Goal: Information Seeking & Learning: Understand process/instructions

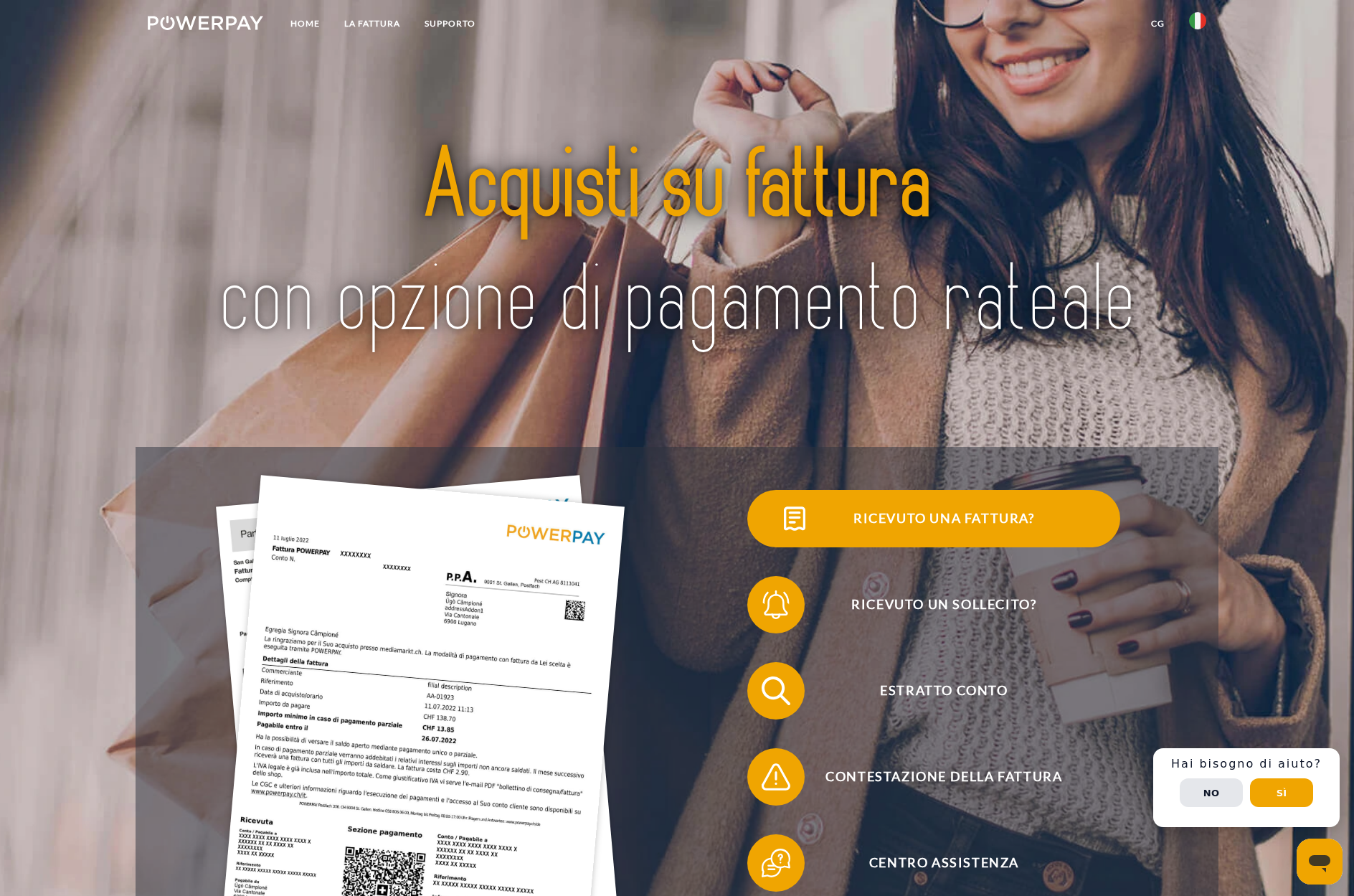
click at [985, 515] on span "Ricevuto una fattura?" at bounding box center [943, 518] width 352 height 58
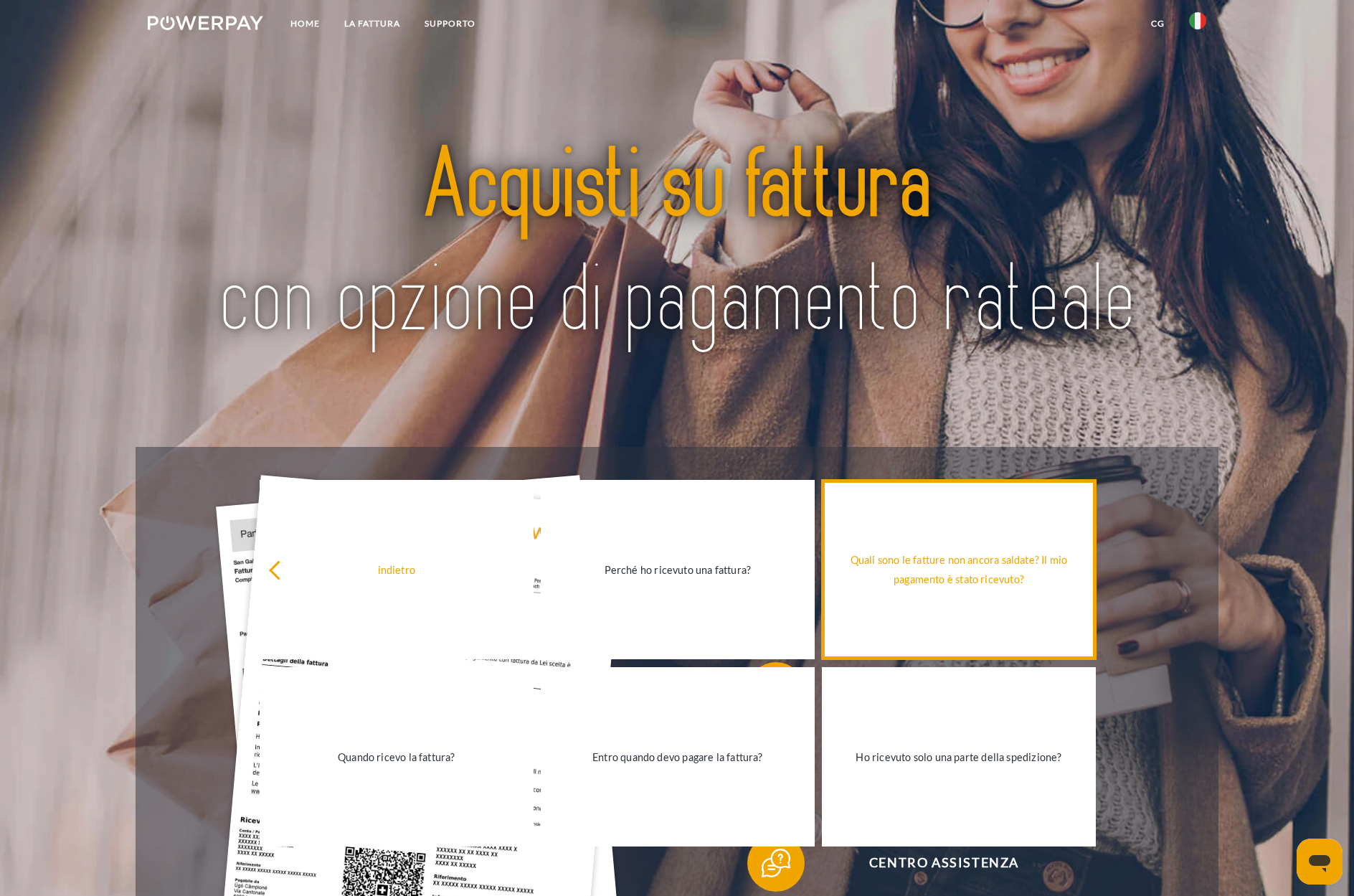
click at [935, 584] on div "Quali sono le fatture non ancora saldate? Il mio pagamento è stato ricevuto?" at bounding box center [959, 569] width 257 height 39
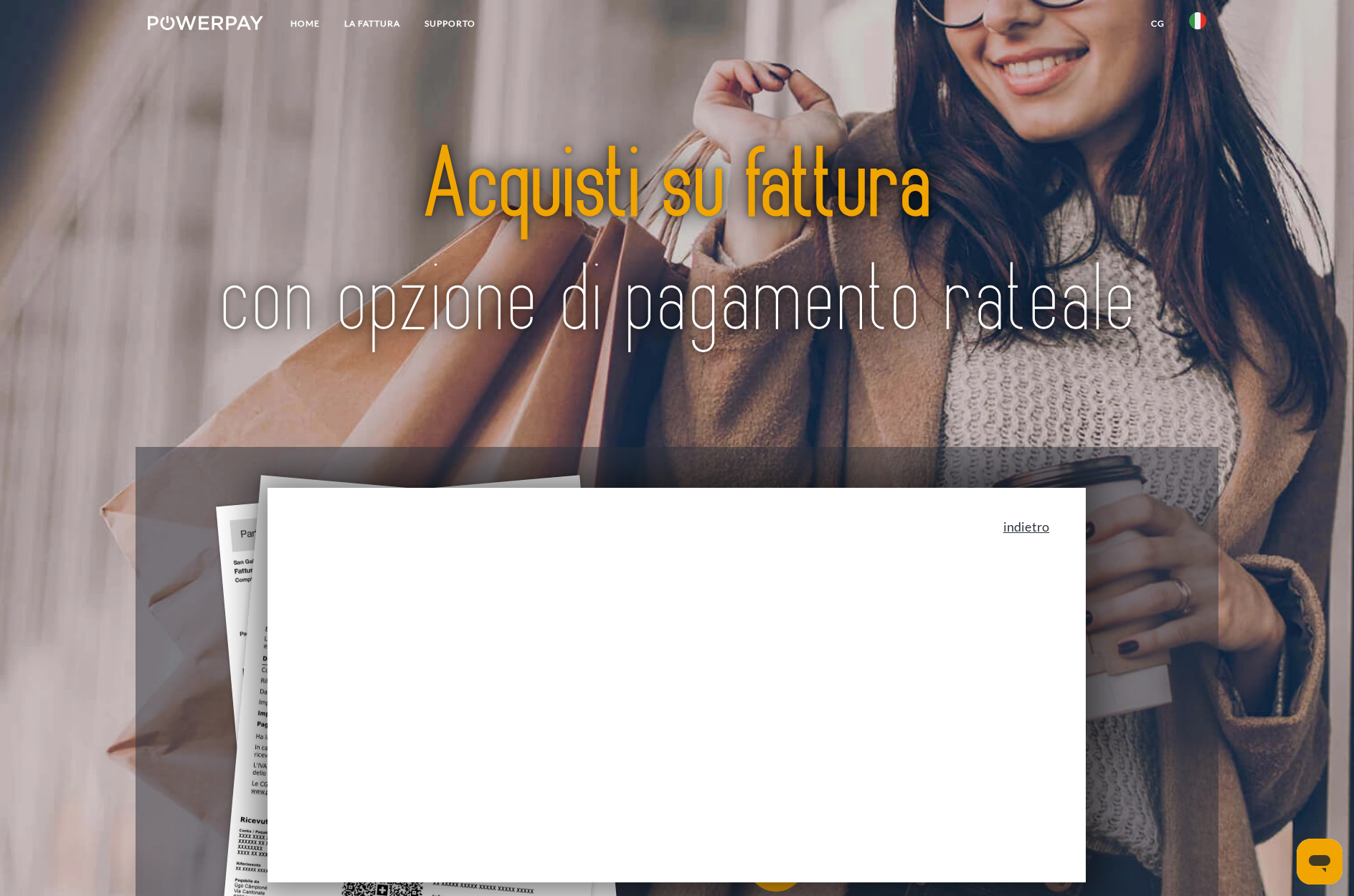
click at [1031, 527] on link "indietro" at bounding box center [1026, 526] width 46 height 13
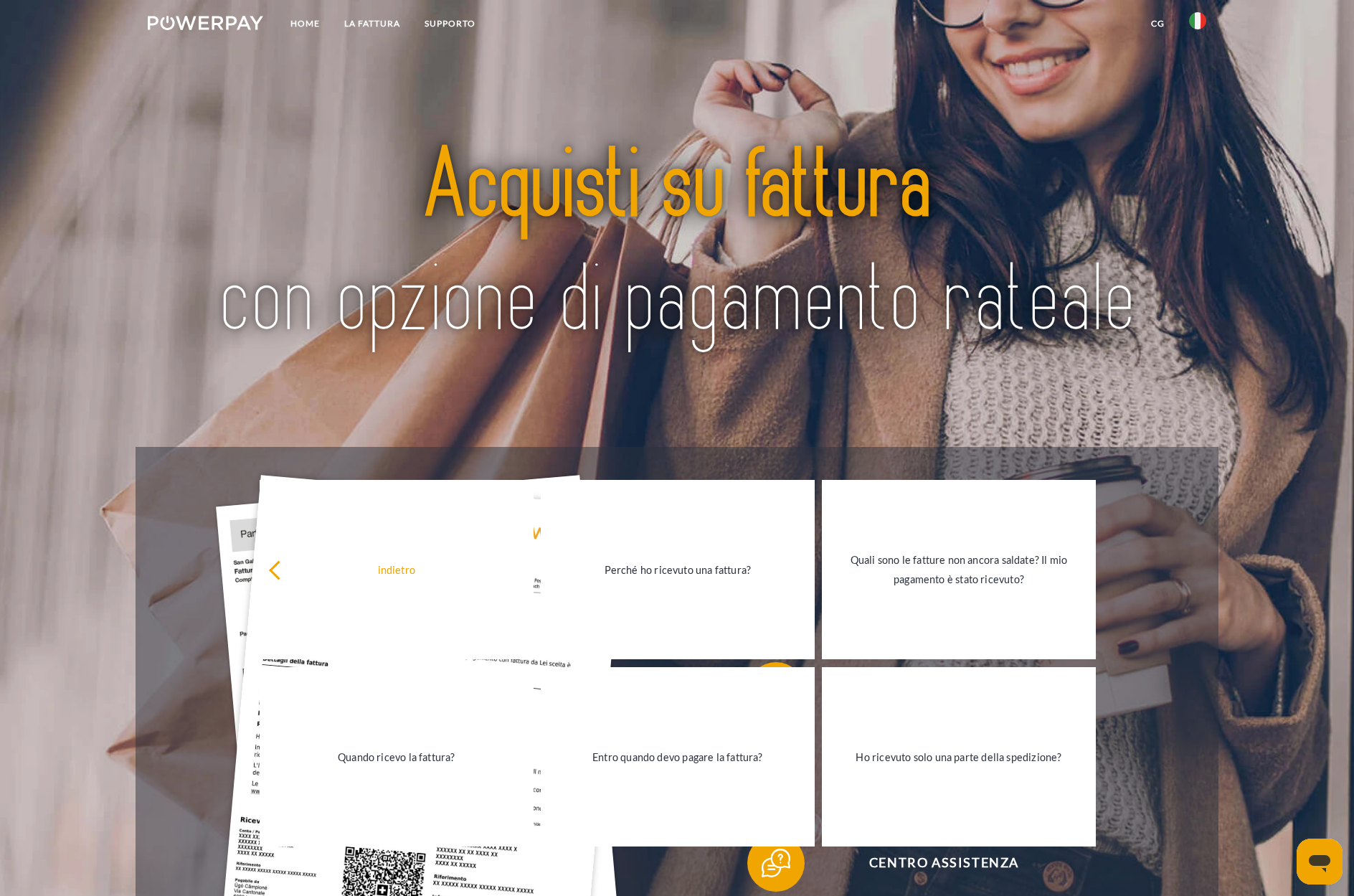
click at [1161, 641] on div "Ricevuto un sollecito?" at bounding box center [933, 605] width 513 height 86
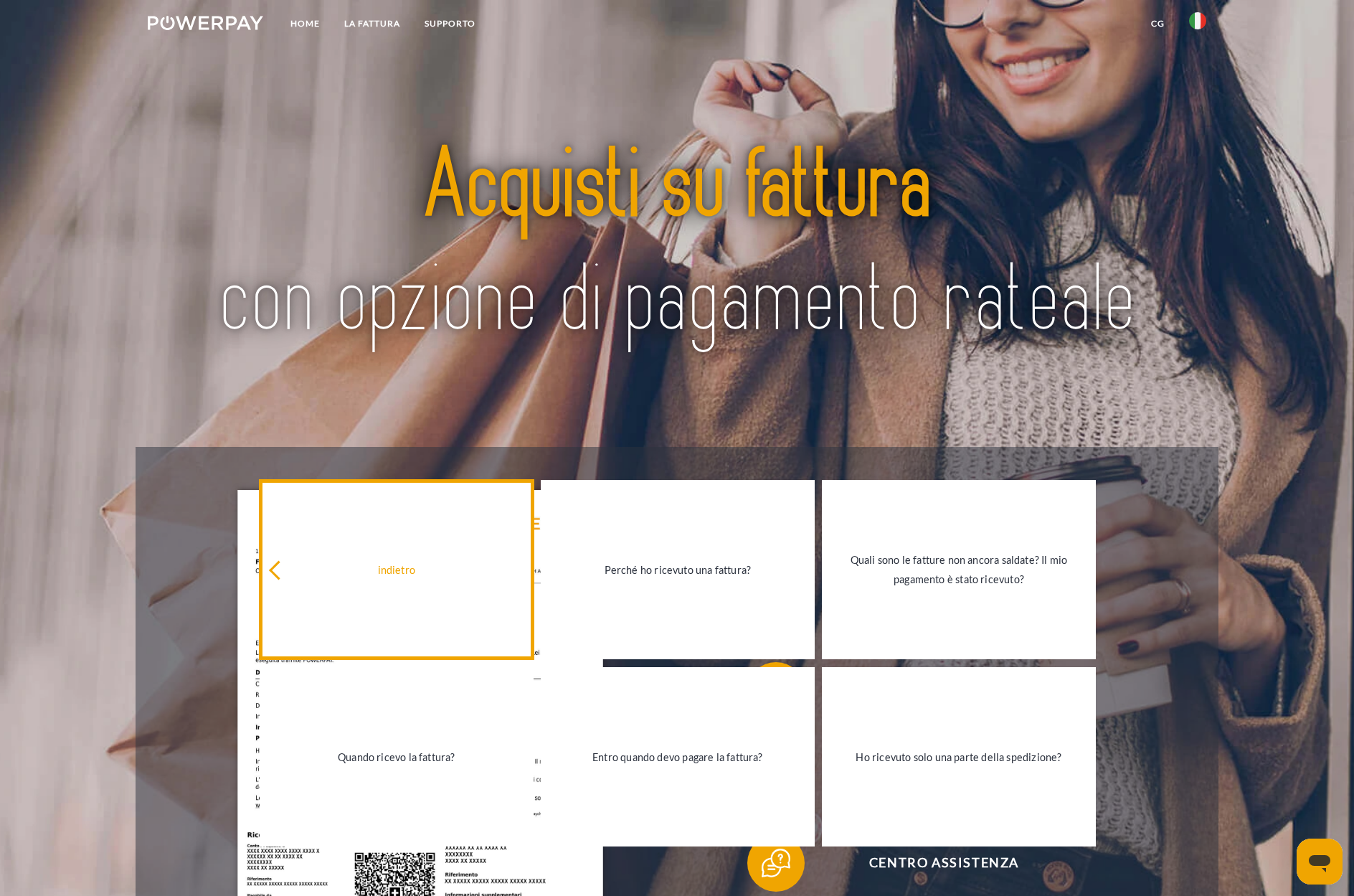
click at [436, 576] on div "indietro" at bounding box center [397, 569] width 257 height 20
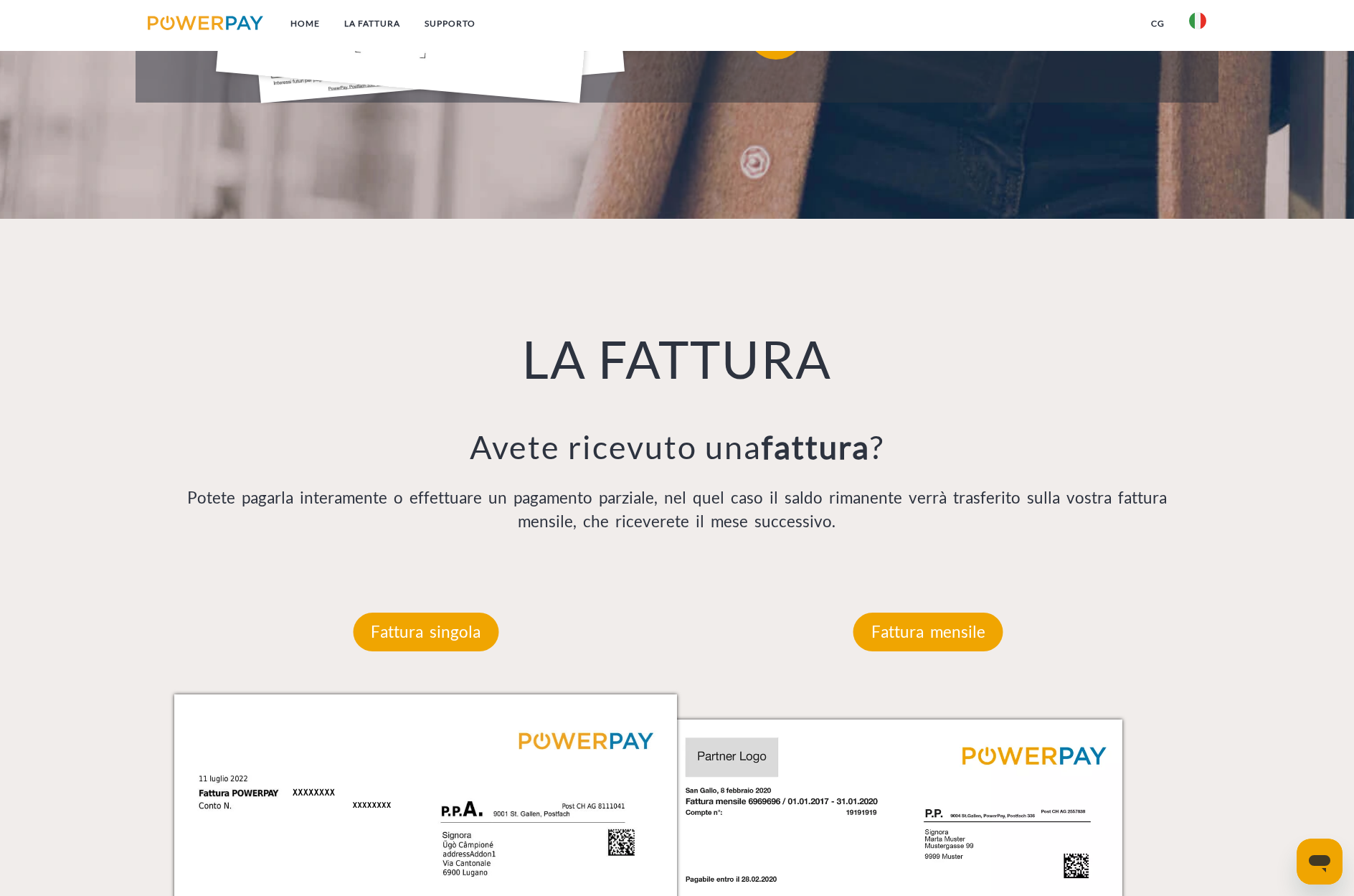
scroll to position [920, 0]
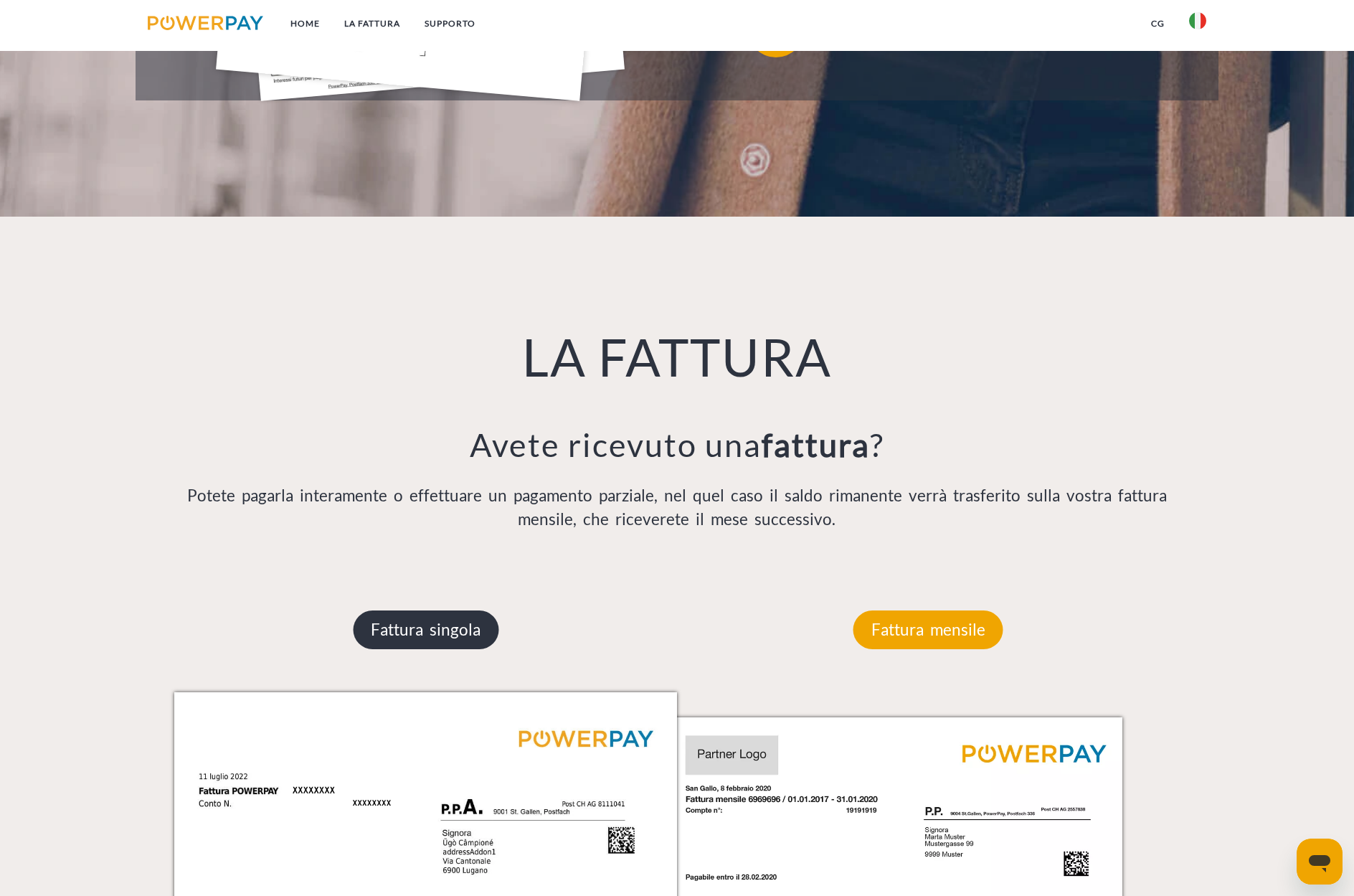
click at [421, 635] on p "Fattura singola" at bounding box center [426, 630] width 146 height 39
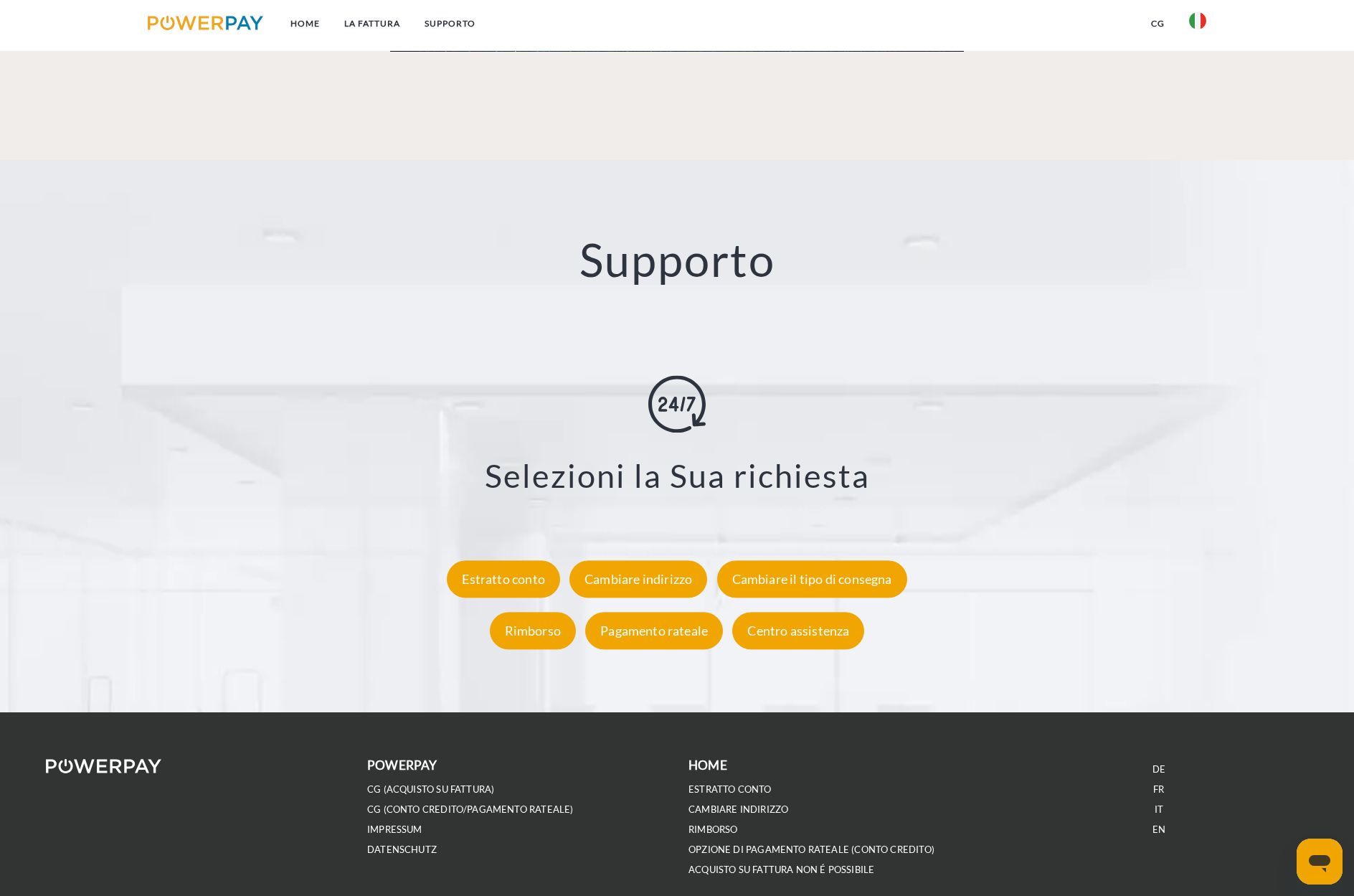
scroll to position [2558, 0]
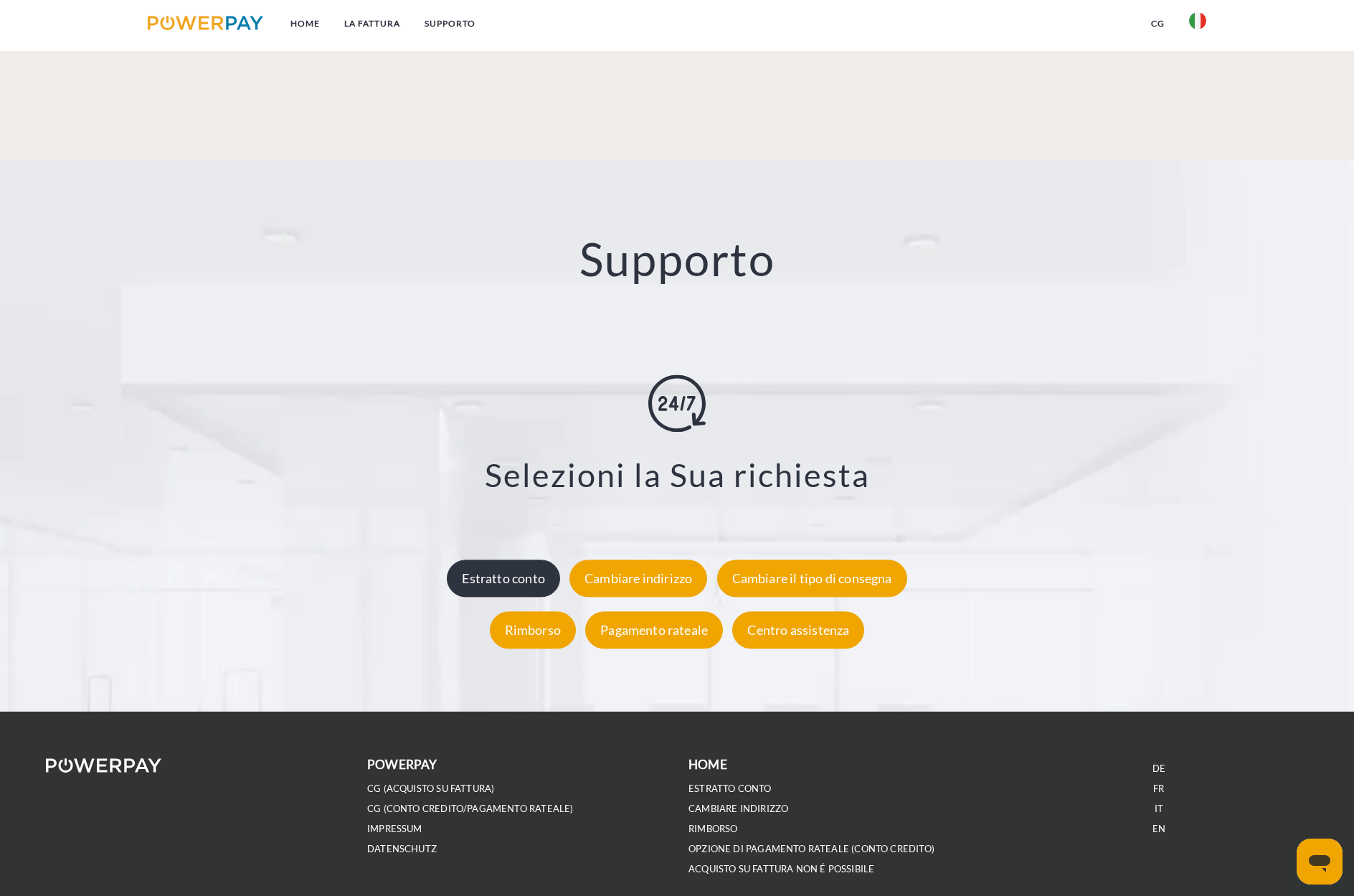
click at [494, 581] on div "Estratto conto" at bounding box center [504, 578] width 114 height 37
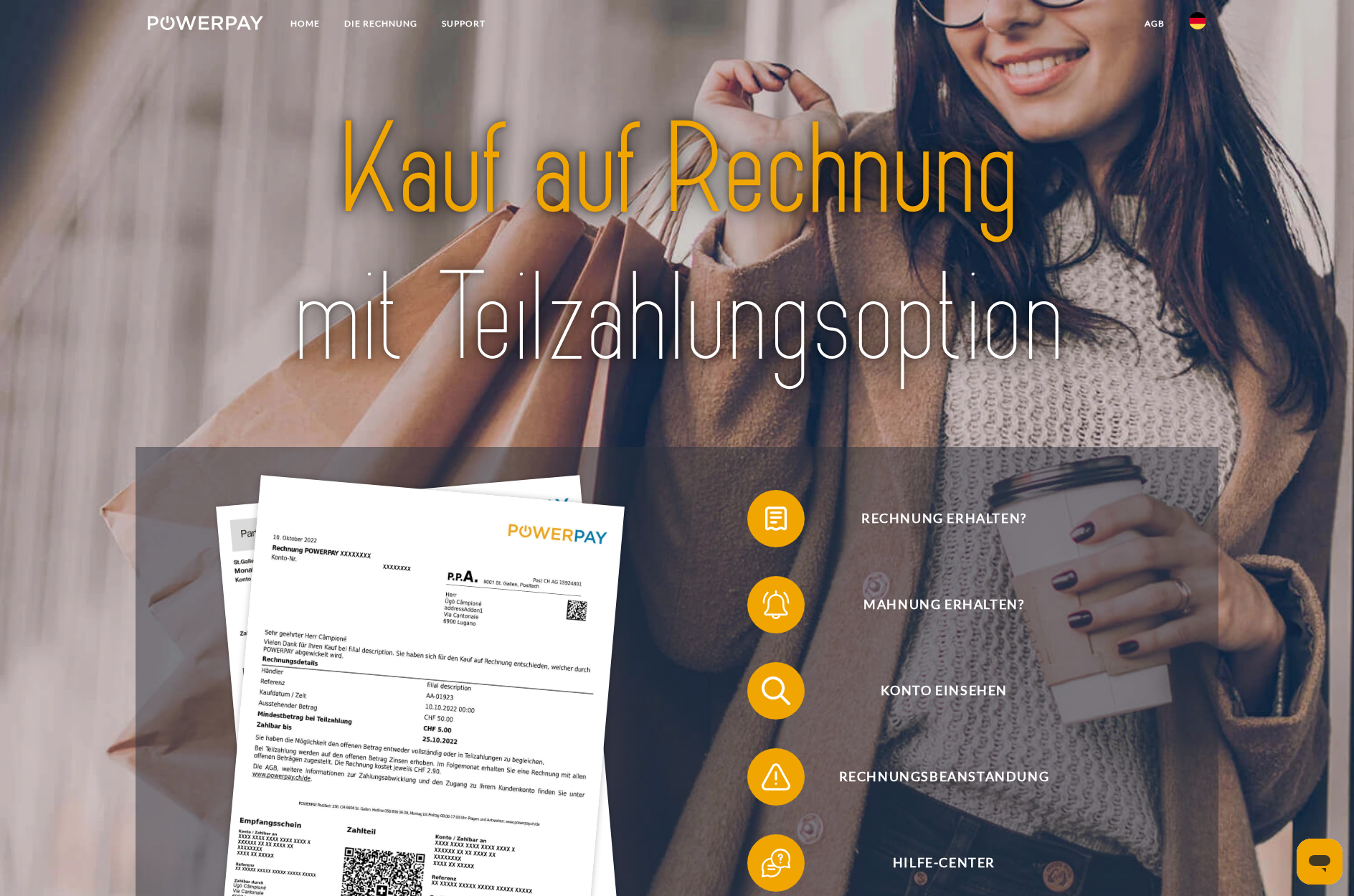
click at [1200, 23] on img at bounding box center [1198, 21] width 17 height 17
click at [1197, 106] on img at bounding box center [1198, 104] width 17 height 17
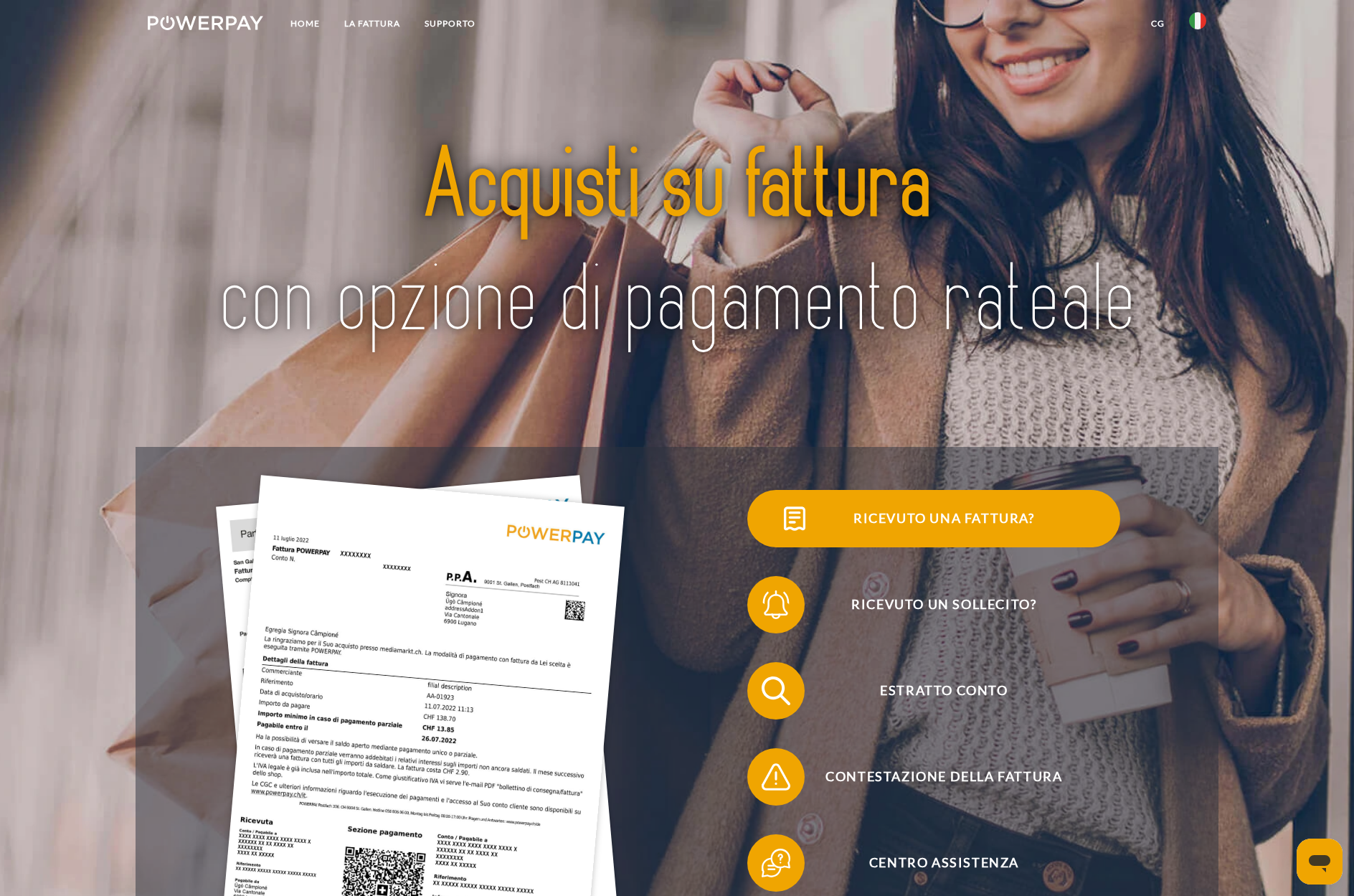
click at [887, 523] on span "Ricevuto una fattura?" at bounding box center [943, 518] width 352 height 58
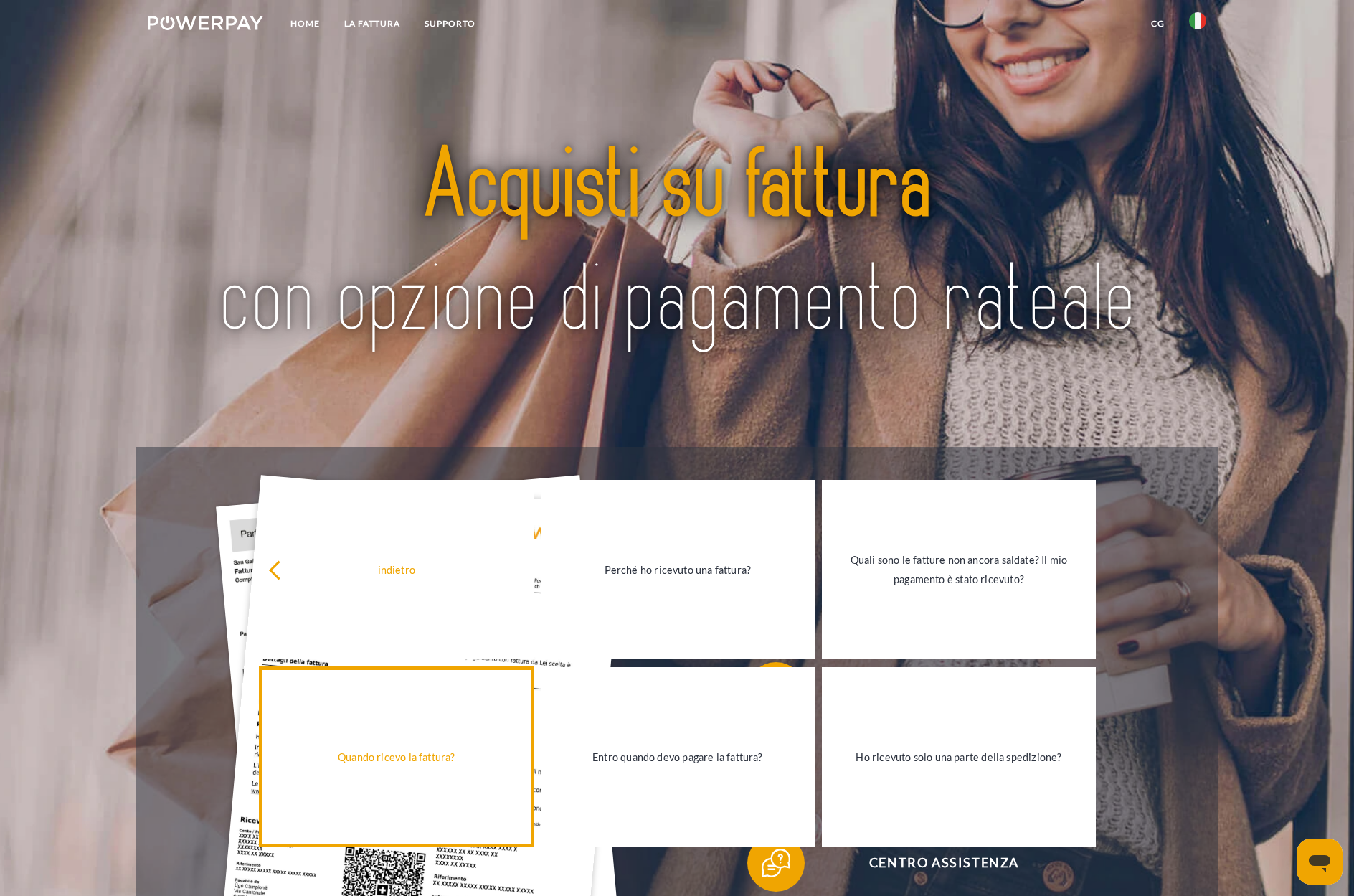
click at [394, 785] on link "Quando ricevo la fattura?" at bounding box center [397, 756] width 274 height 179
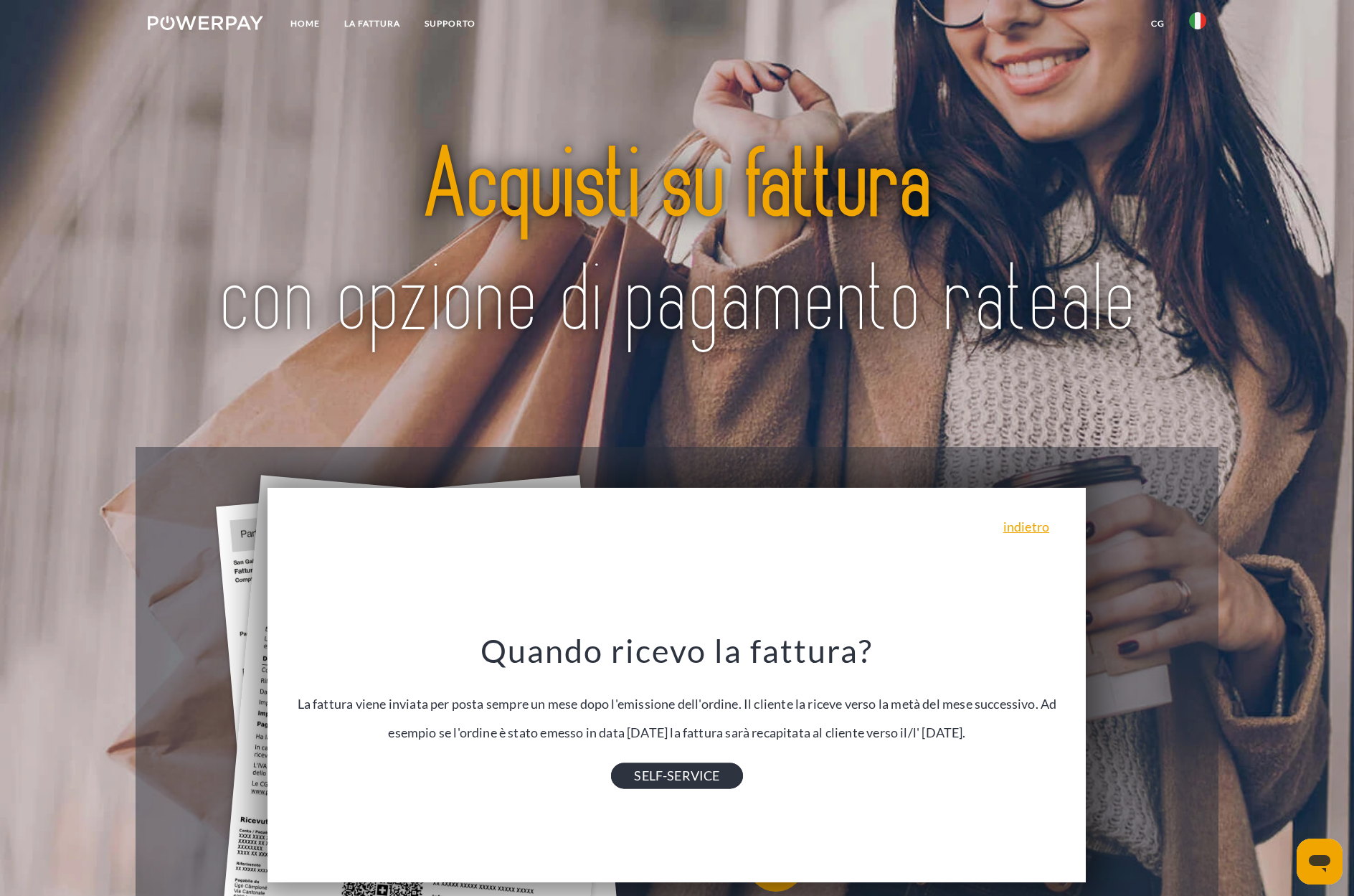
click at [650, 787] on link "SELF-SERVICE" at bounding box center [677, 774] width 131 height 25
